Goal: Information Seeking & Learning: Learn about a topic

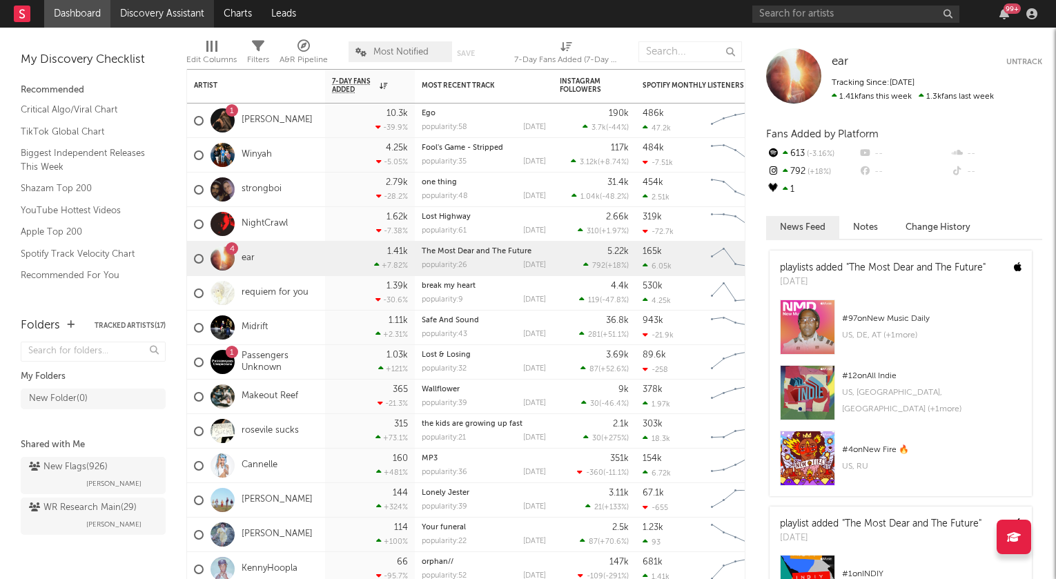
click at [176, 19] on link "Discovery Assistant" at bounding box center [162, 14] width 104 height 28
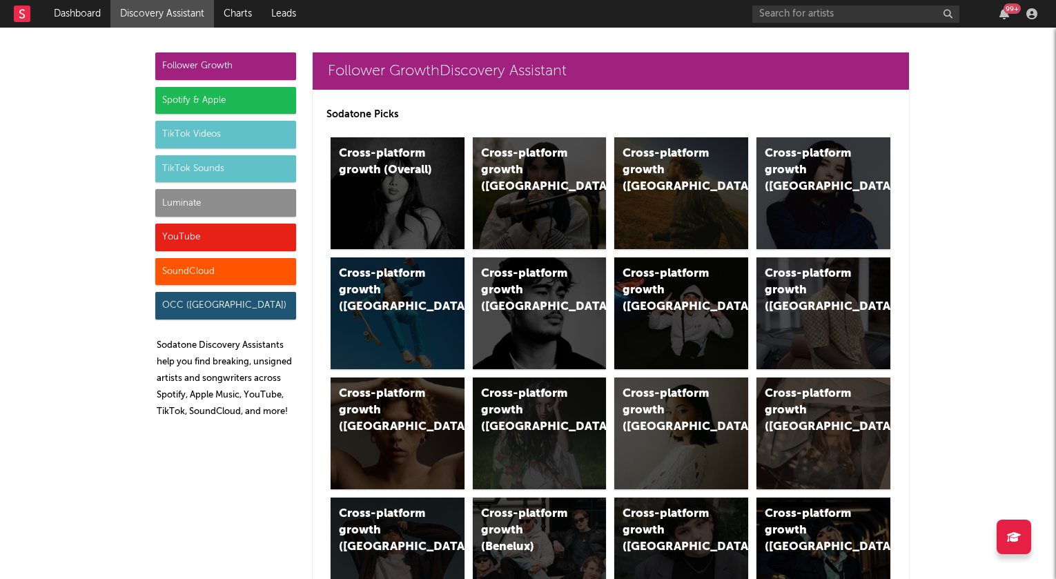
click at [220, 206] on div "Luminate" at bounding box center [225, 203] width 141 height 28
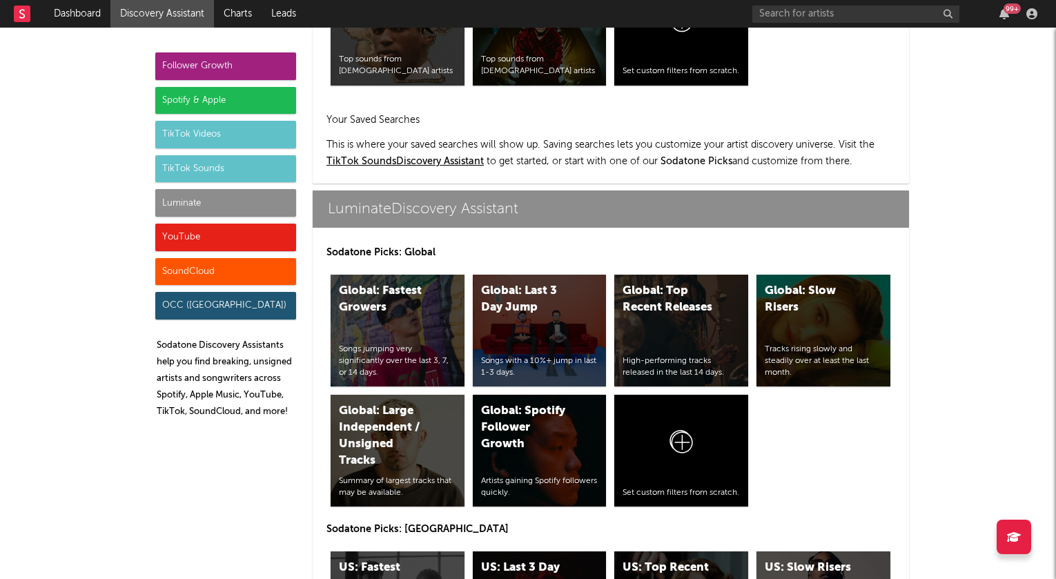
scroll to position [6042, 0]
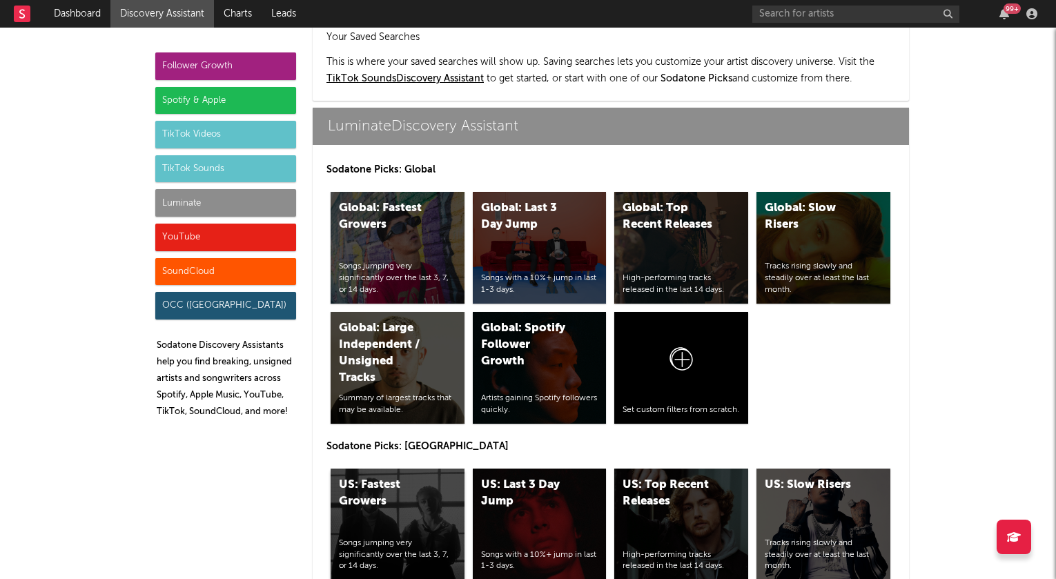
click at [389, 477] on div "US: Fastest Growers" at bounding box center [386, 493] width 94 height 33
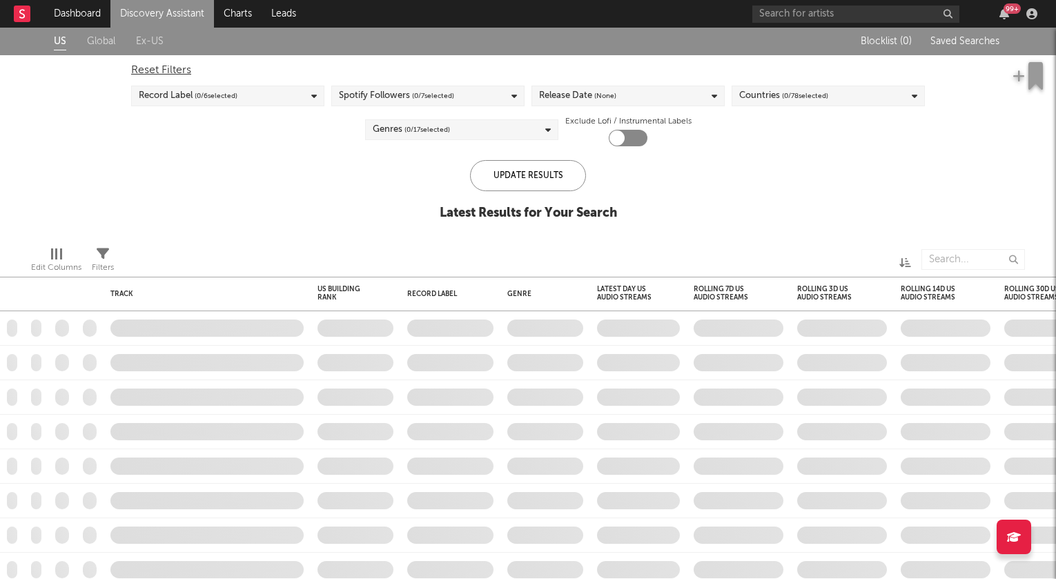
checkbox input "true"
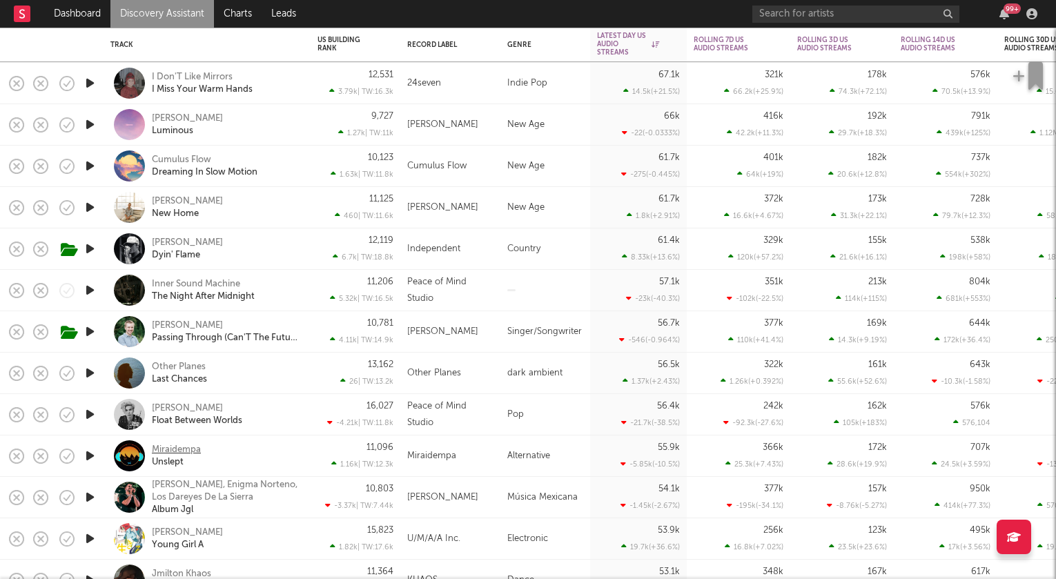
click at [181, 448] on div "Miraidempa" at bounding box center [176, 450] width 49 height 12
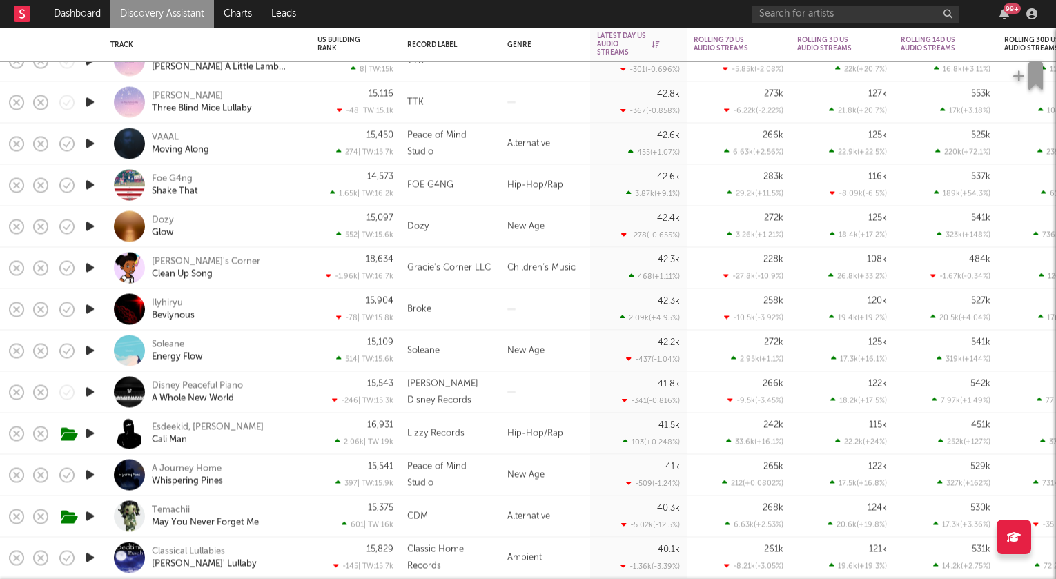
click at [90, 513] on icon "button" at bounding box center [90, 516] width 14 height 17
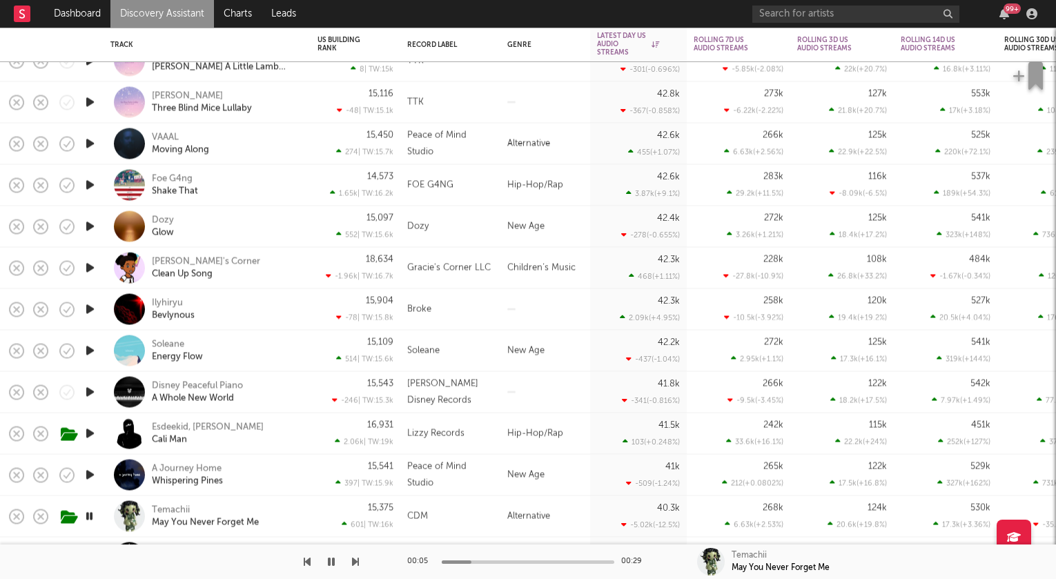
click at [90, 513] on icon "button" at bounding box center [89, 516] width 13 height 17
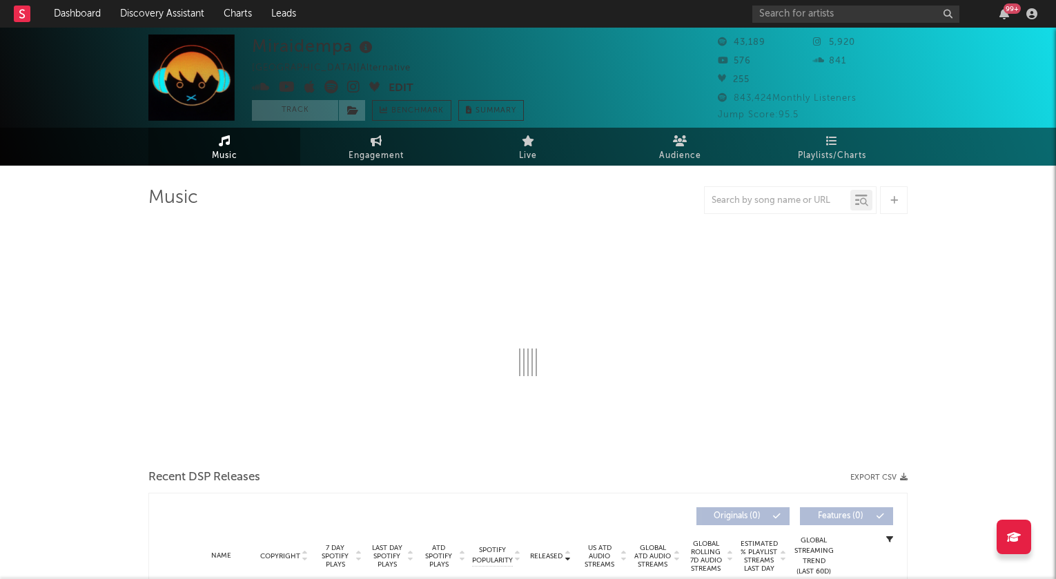
select select "6m"
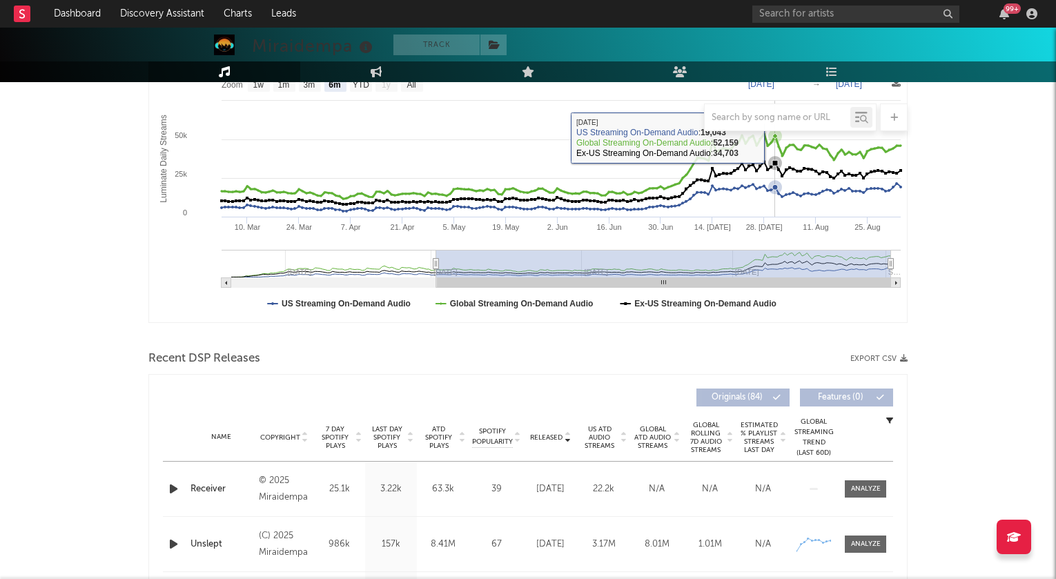
scroll to position [267, 0]
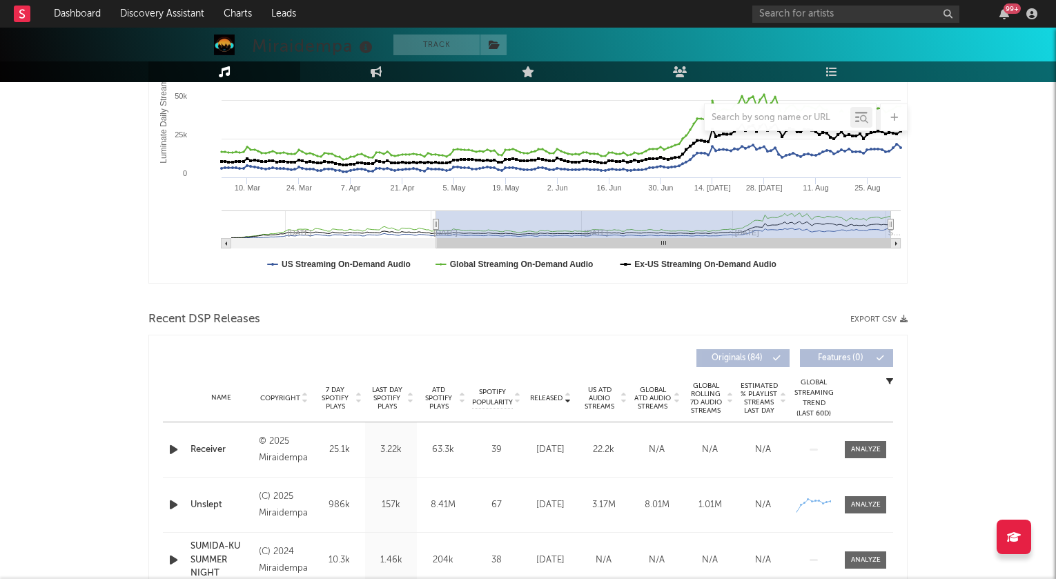
click at [170, 445] on icon "button" at bounding box center [173, 449] width 14 height 17
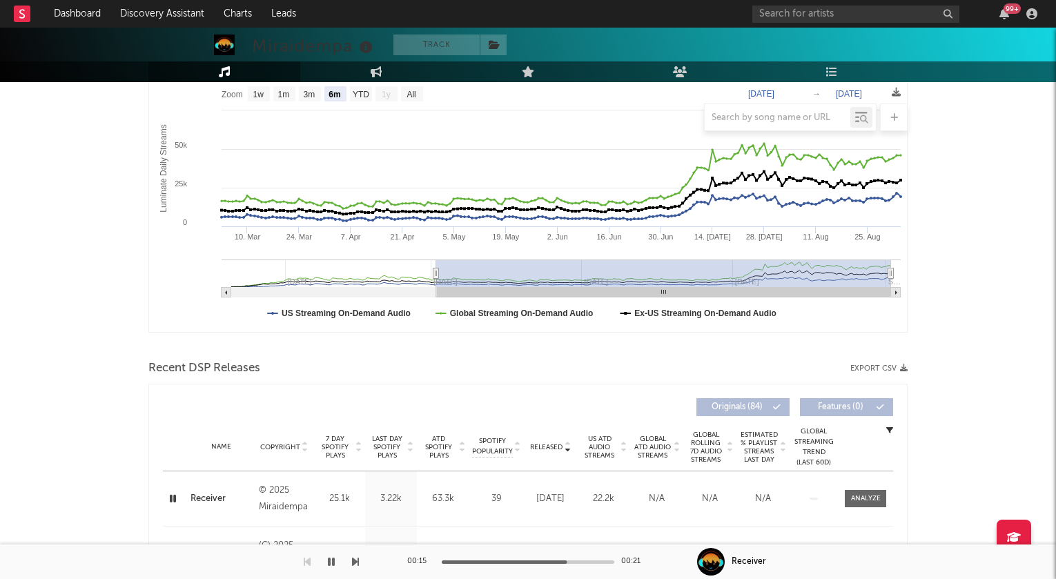
scroll to position [384, 0]
